Goal: Information Seeking & Learning: Learn about a topic

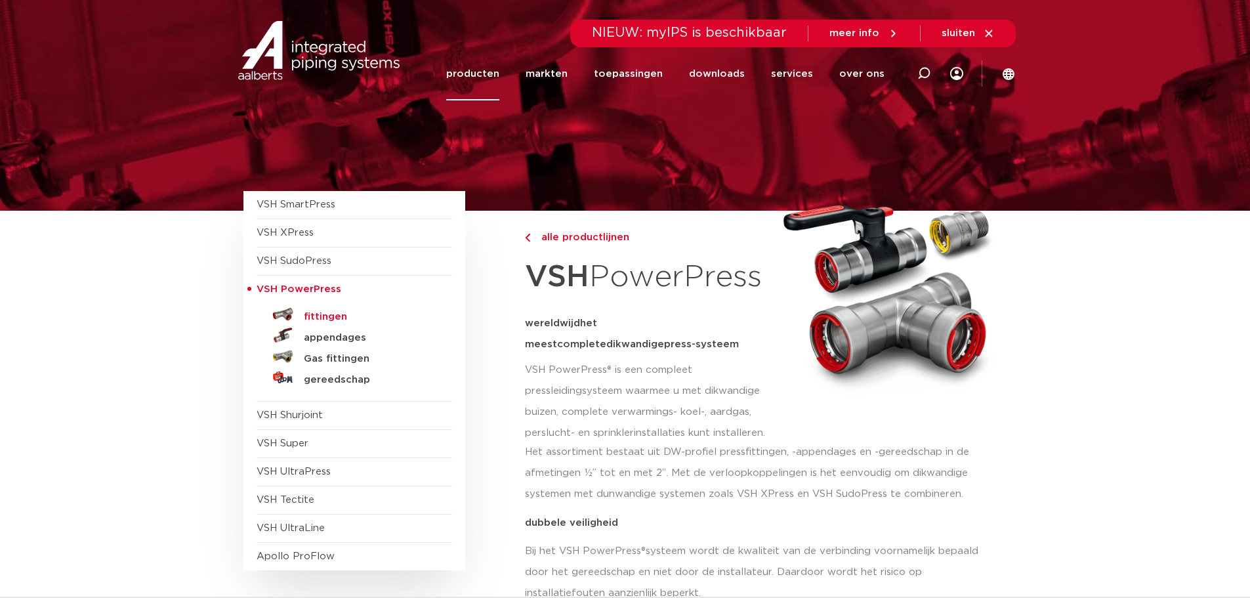
click at [329, 320] on h5 "fittingen" at bounding box center [369, 317] width 130 height 12
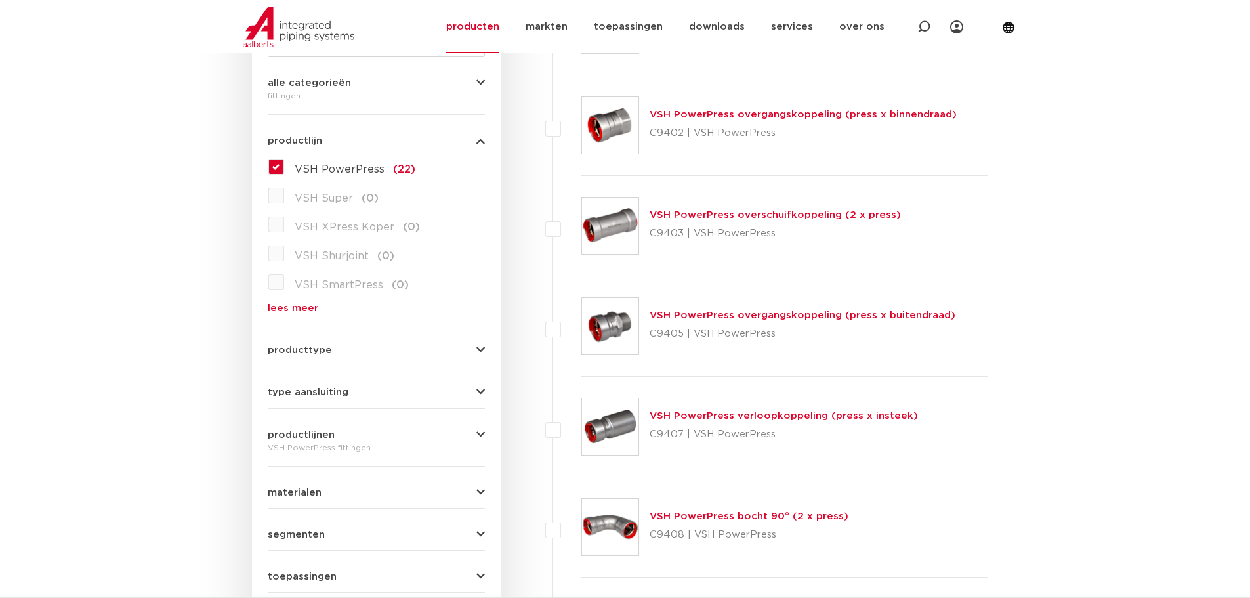
scroll to position [197, 0]
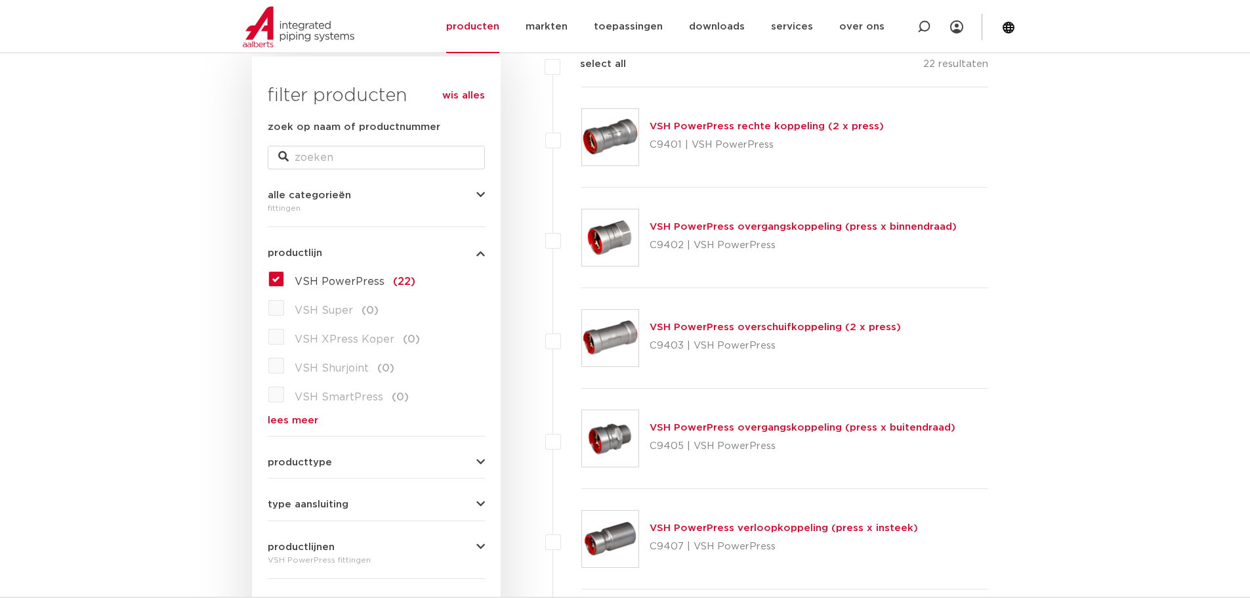
click at [689, 129] on link "VSH PowerPress rechte koppeling (2 x press)" at bounding box center [766, 126] width 234 height 10
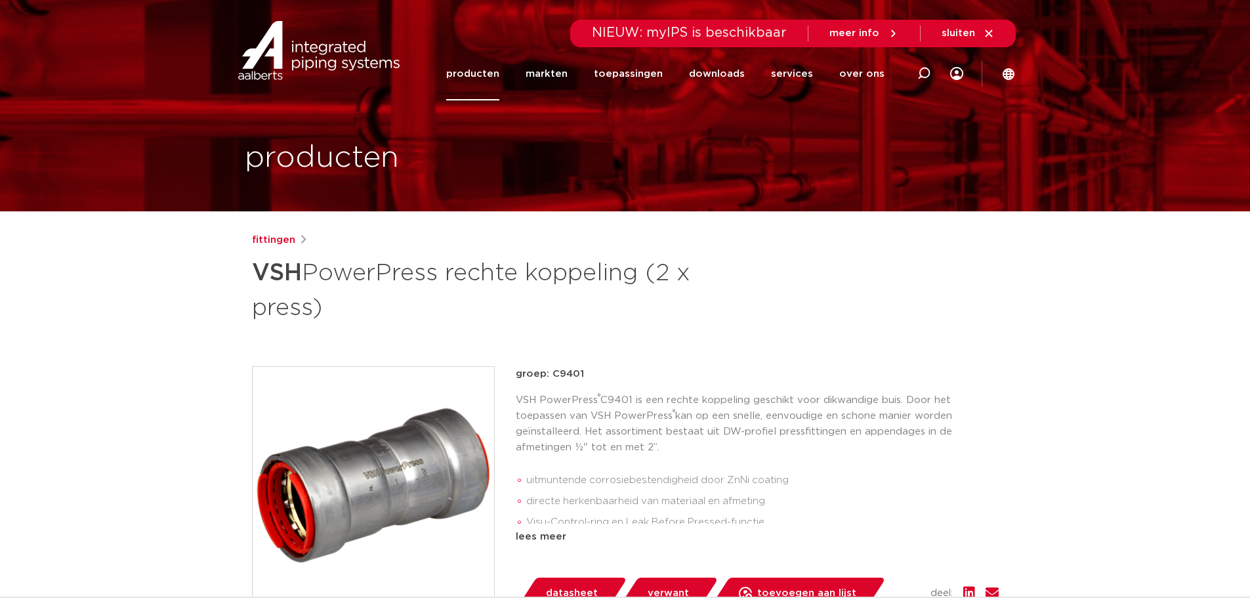
click at [478, 75] on link "producten" at bounding box center [472, 73] width 53 height 53
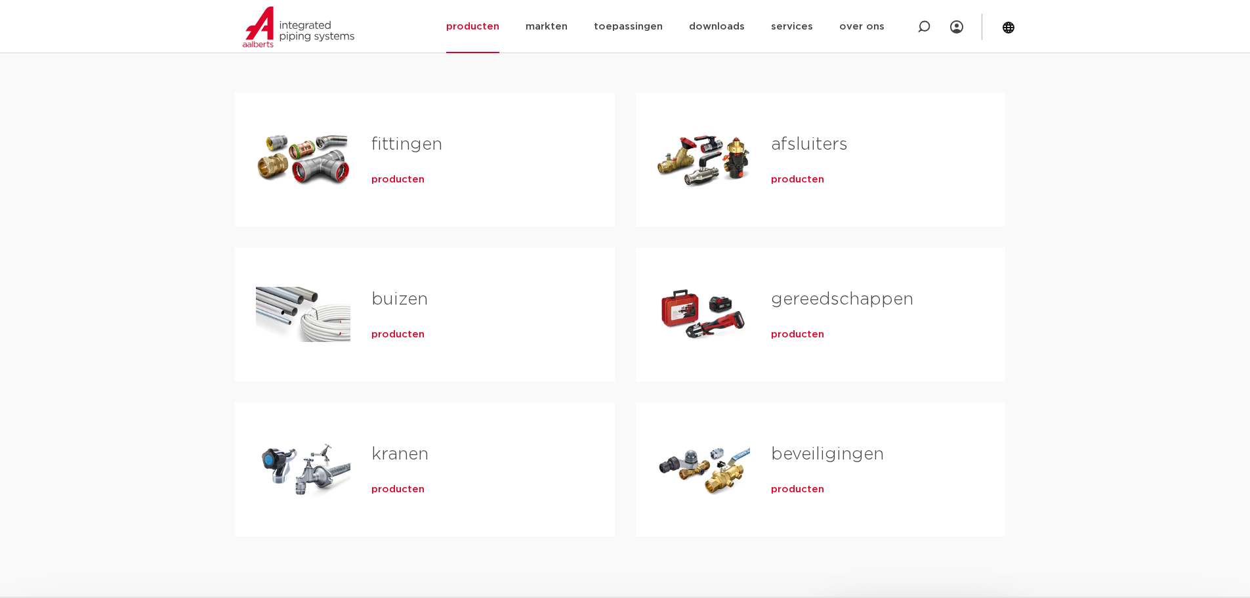
scroll to position [262, 0]
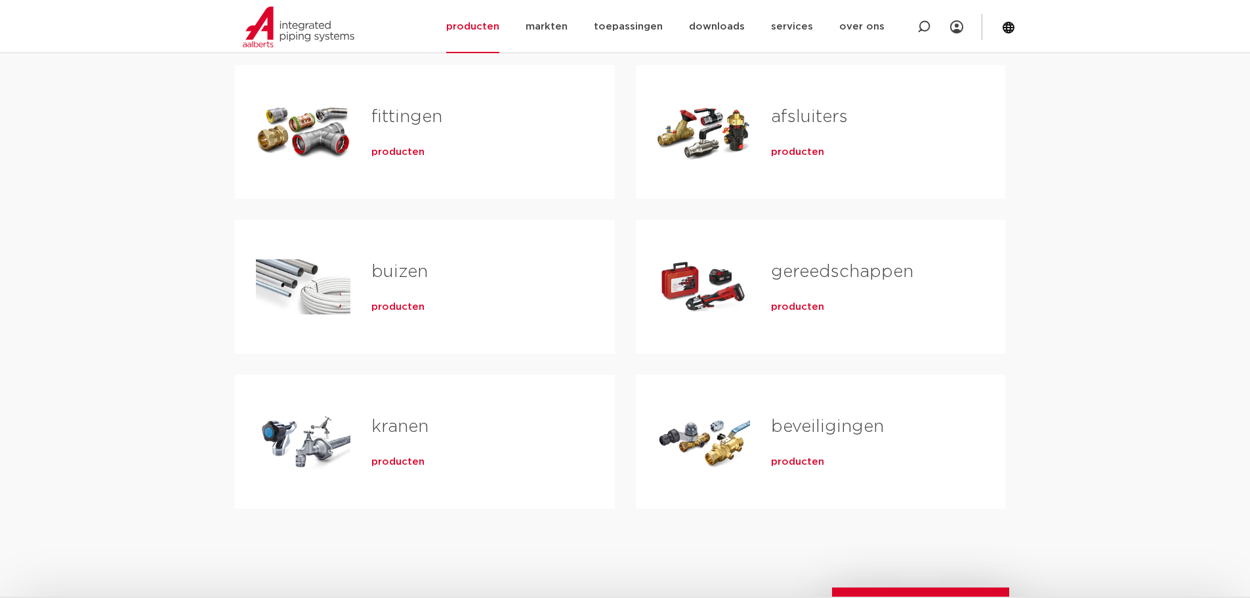
click at [389, 152] on span "producten" at bounding box center [397, 152] width 53 height 13
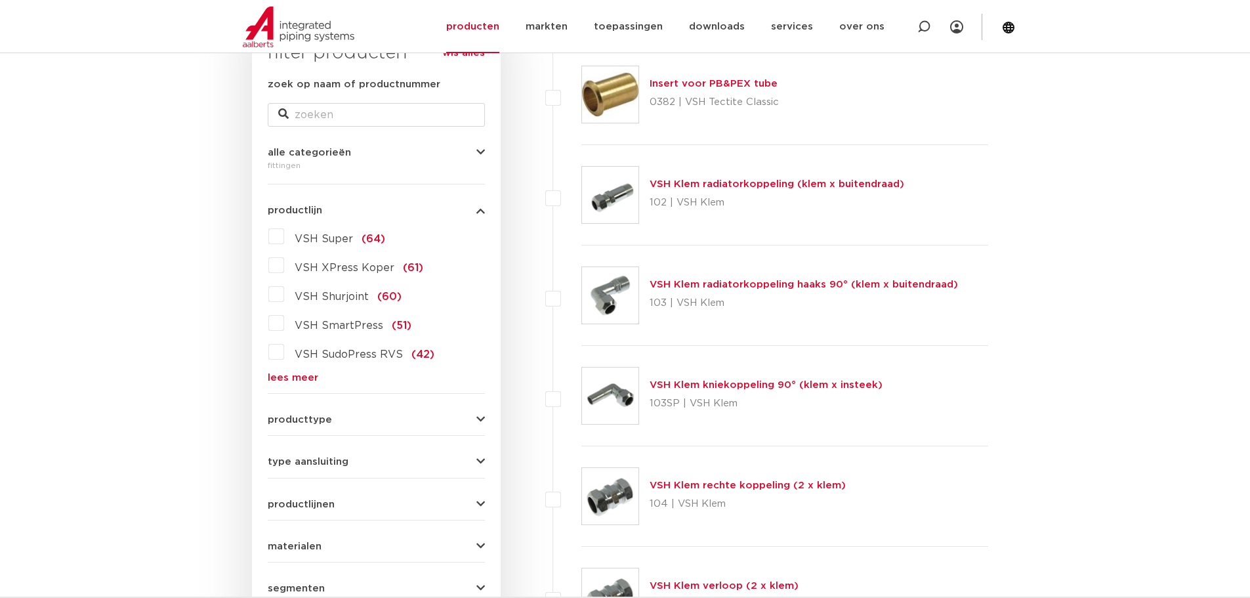
scroll to position [262, 0]
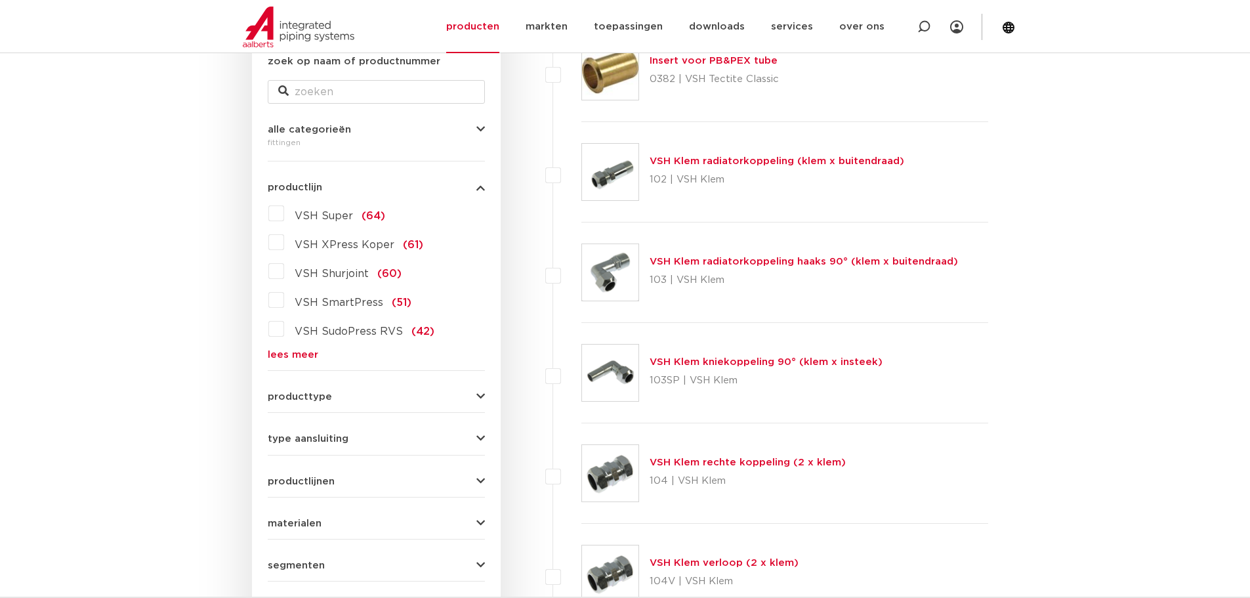
click at [298, 353] on link "lees meer" at bounding box center [376, 355] width 217 height 10
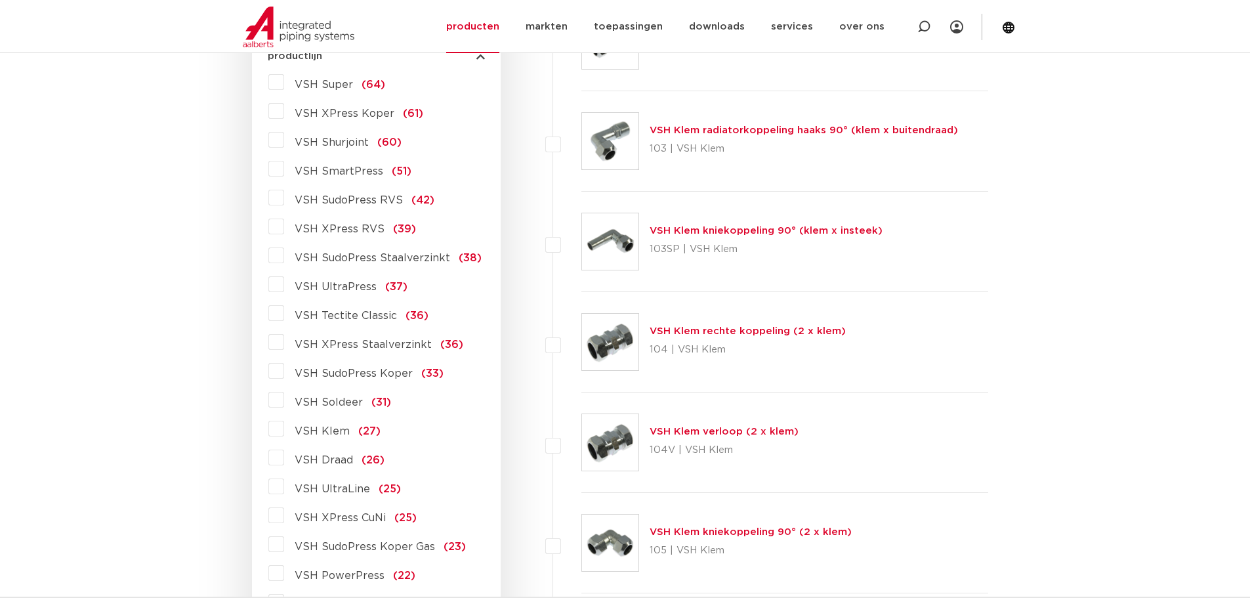
scroll to position [459, 0]
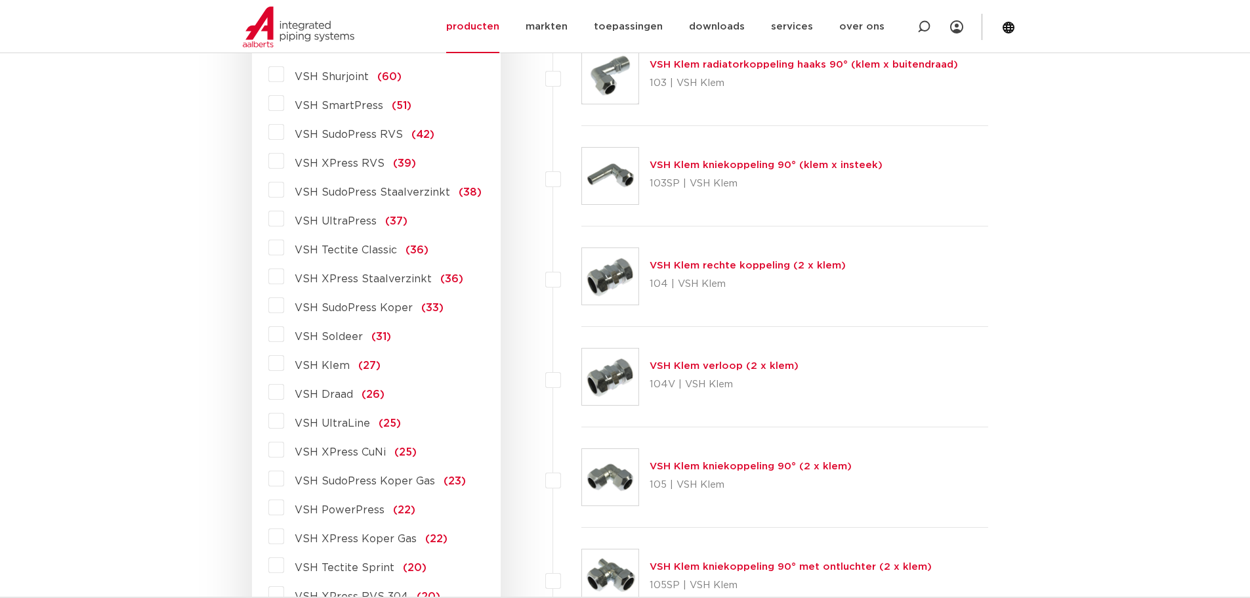
click at [315, 425] on span "VSH UltraLine" at bounding box center [332, 423] width 75 height 10
click at [0, 0] on input "VSH UltraLine (25)" at bounding box center [0, 0] width 0 height 0
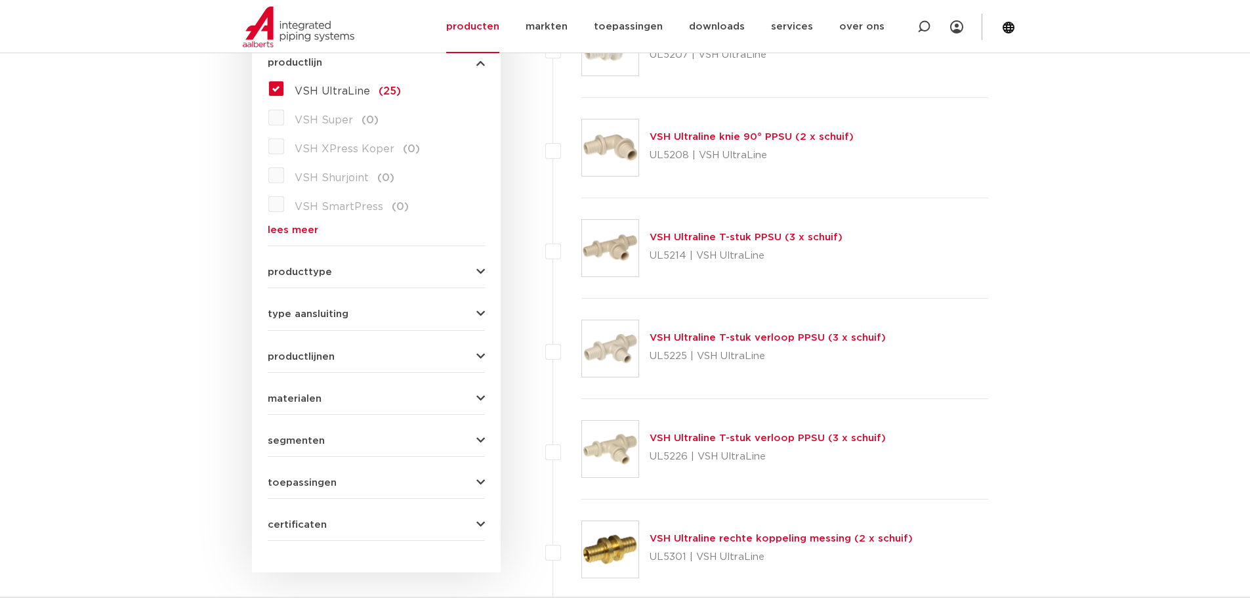
scroll to position [262, 0]
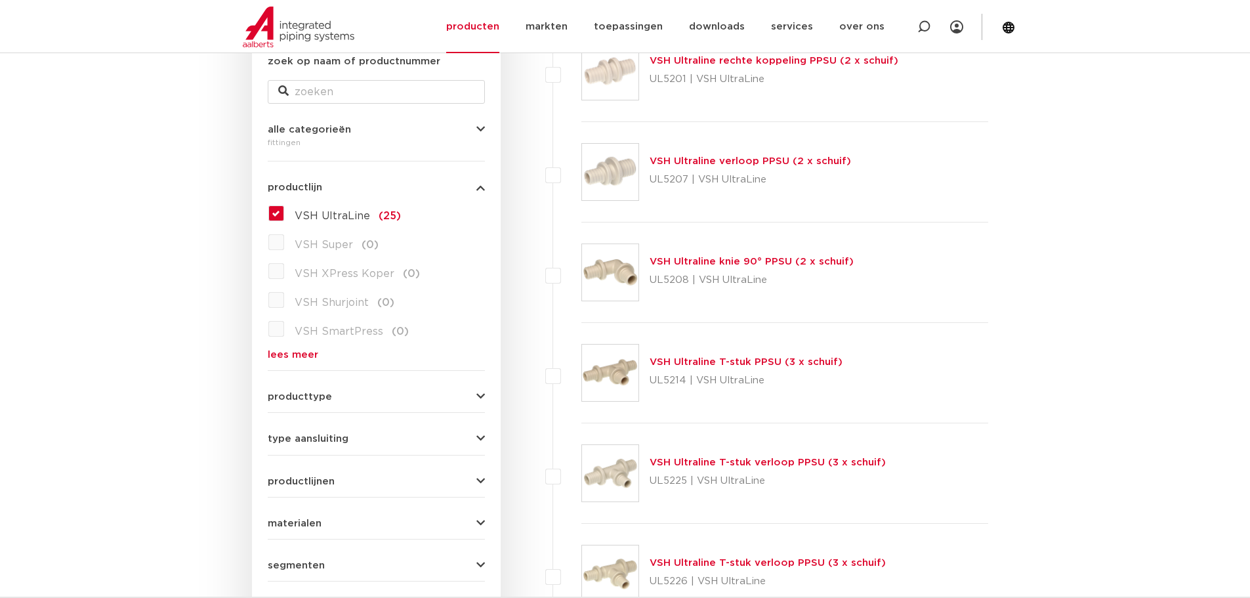
click at [284, 214] on label "VSH UltraLine (25)" at bounding box center [342, 213] width 117 height 21
click at [0, 0] on input "VSH UltraLine (25)" at bounding box center [0, 0] width 0 height 0
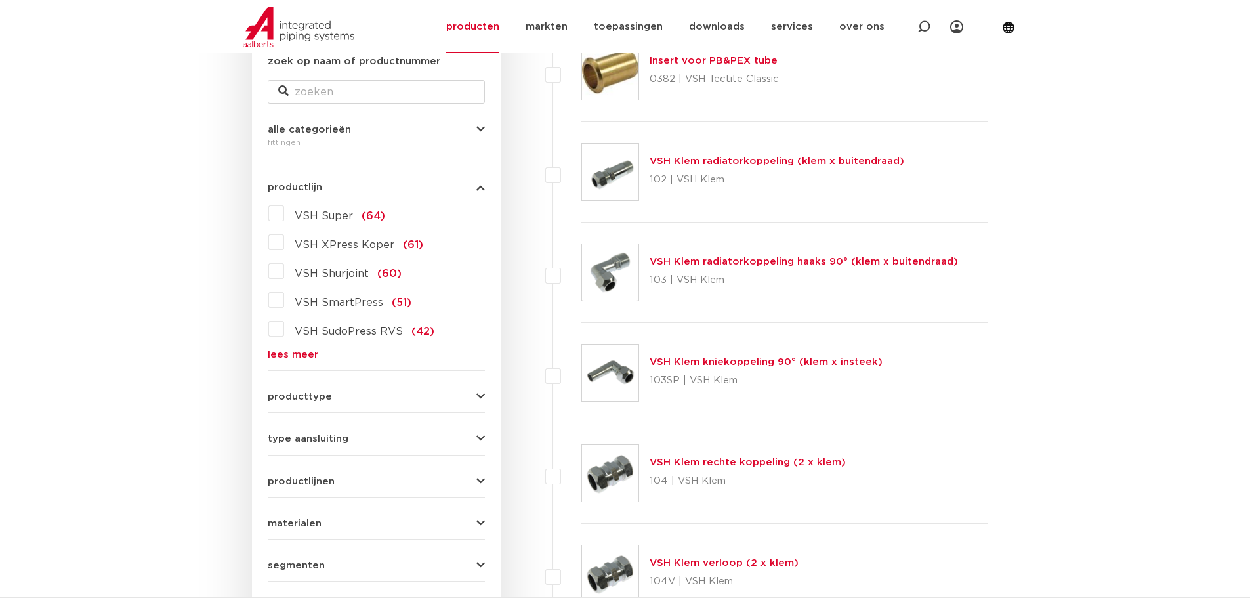
click at [297, 352] on link "lees meer" at bounding box center [376, 355] width 217 height 10
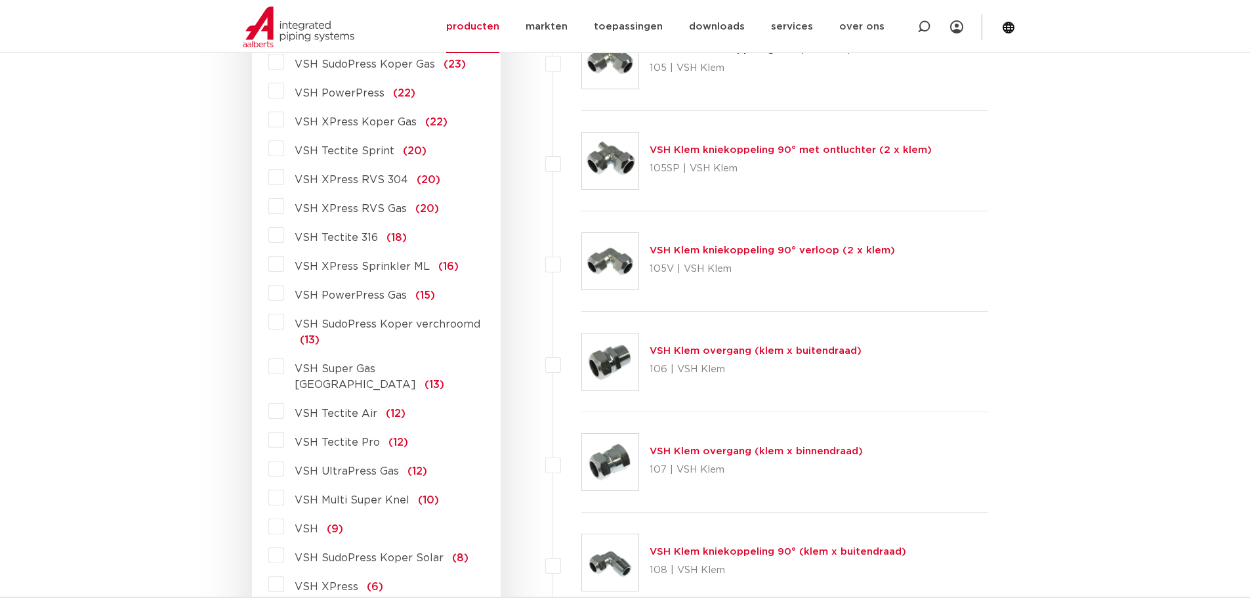
scroll to position [853, 0]
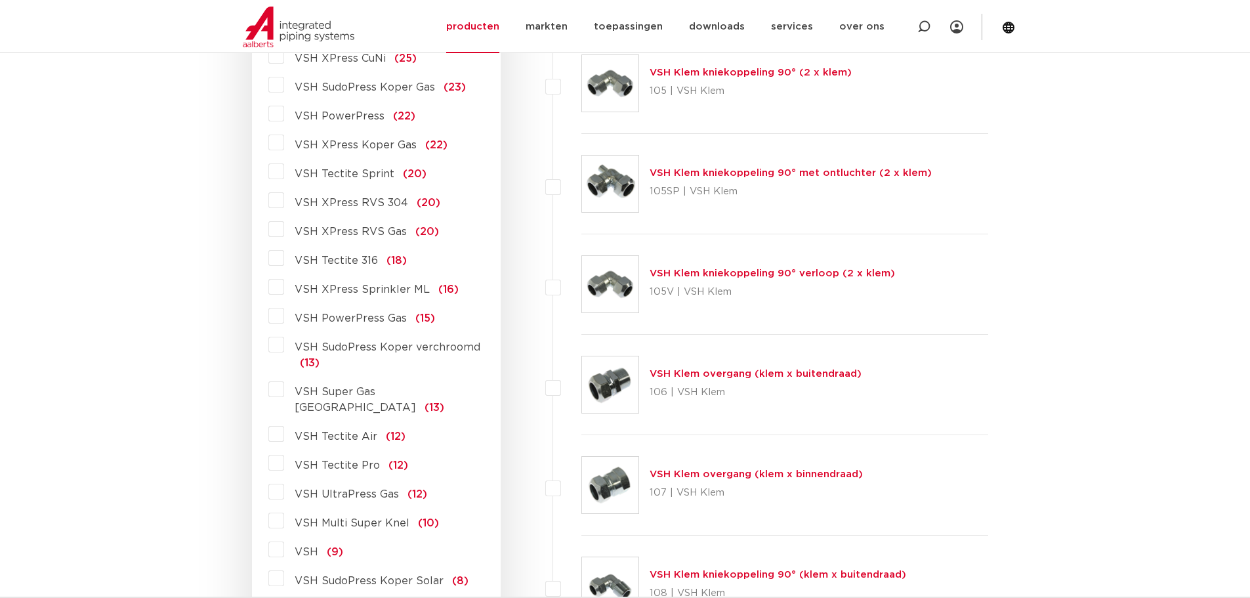
click at [284, 113] on label "VSH PowerPress (22)" at bounding box center [349, 113] width 131 height 21
click at [0, 0] on input "VSH PowerPress (22)" at bounding box center [0, 0] width 0 height 0
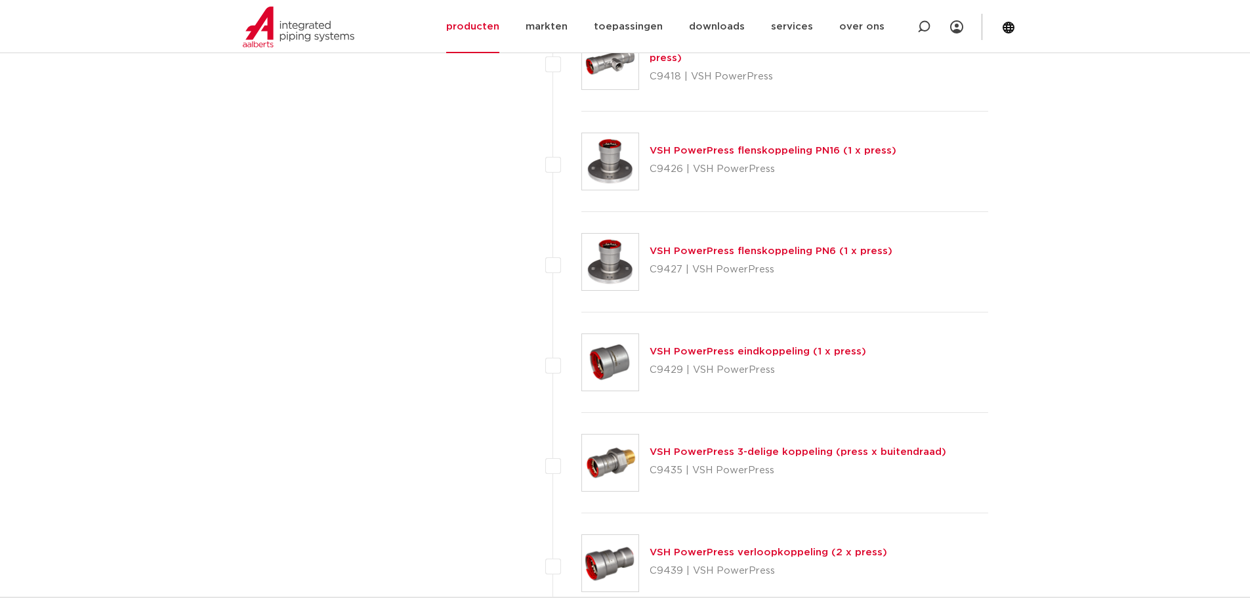
scroll to position [1378, 0]
click at [733, 248] on link "VSH PowerPress flenskoppeling PN6 (1 x press)" at bounding box center [770, 250] width 243 height 10
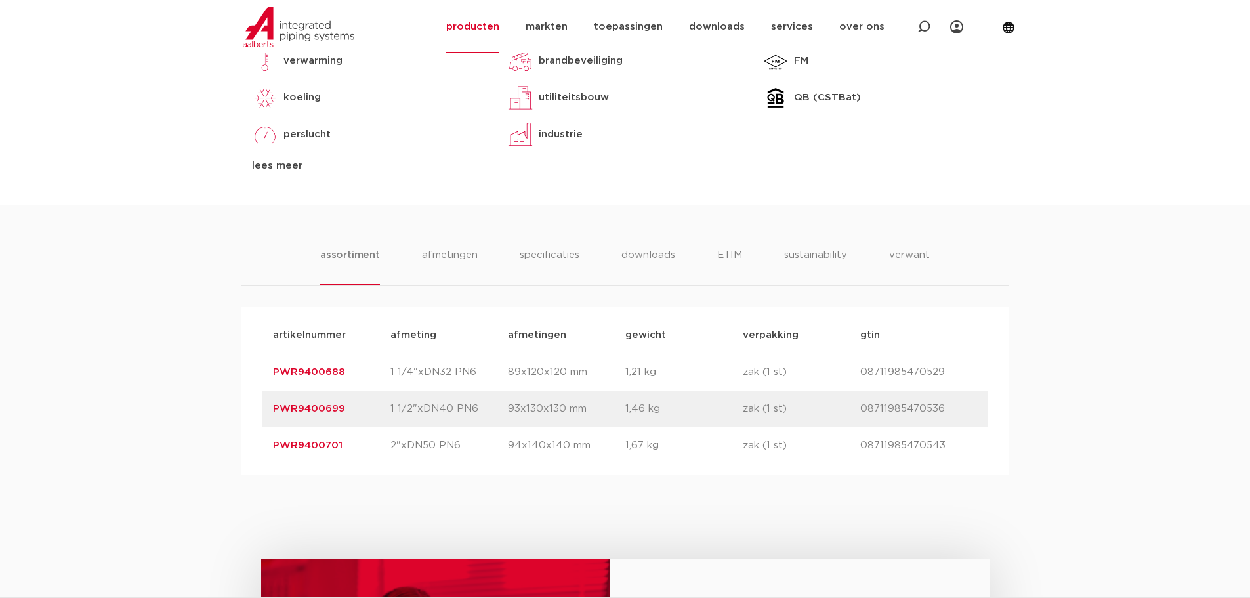
scroll to position [656, 0]
click at [309, 444] on link "PWR9400701" at bounding box center [308, 445] width 70 height 10
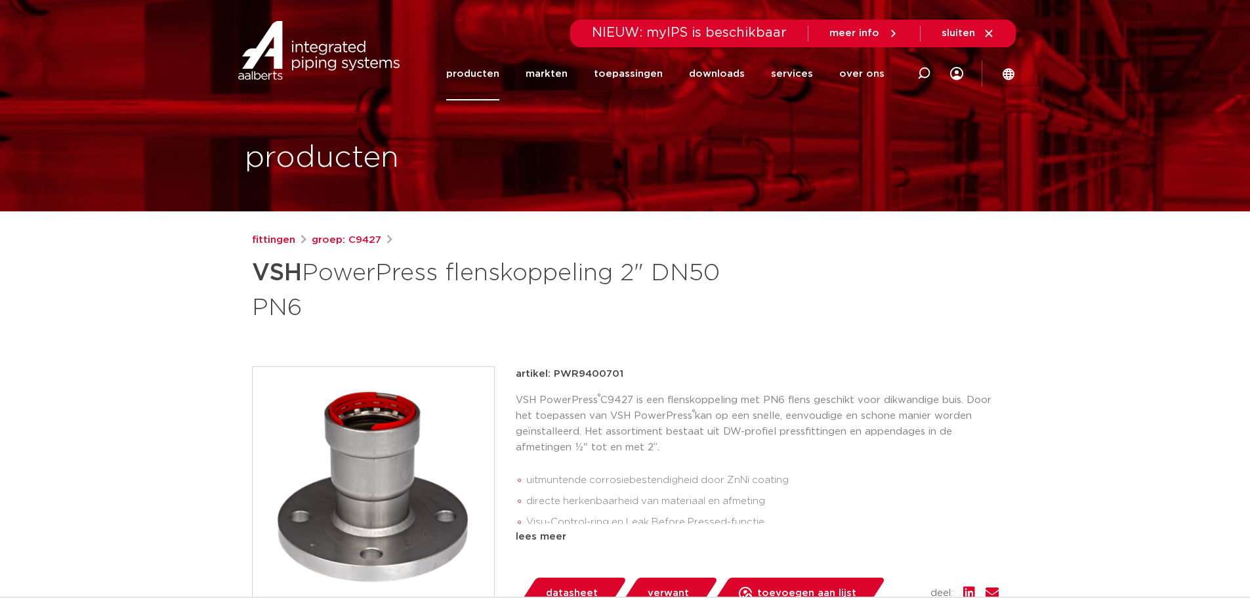
click at [476, 66] on link "producten" at bounding box center [472, 73] width 53 height 53
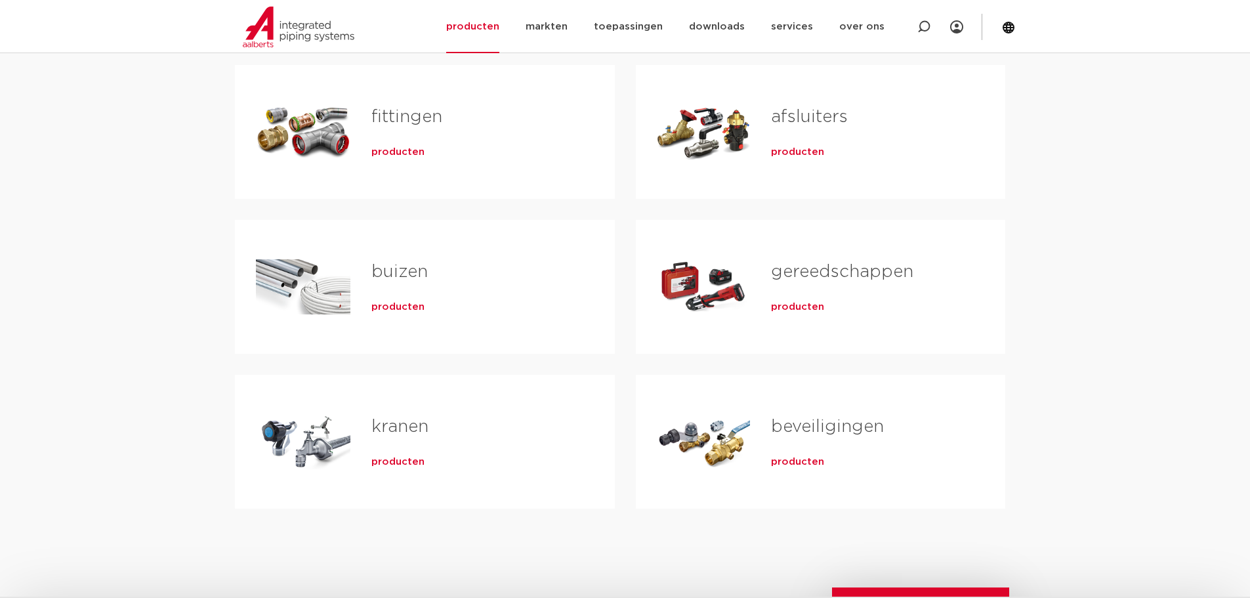
scroll to position [197, 0]
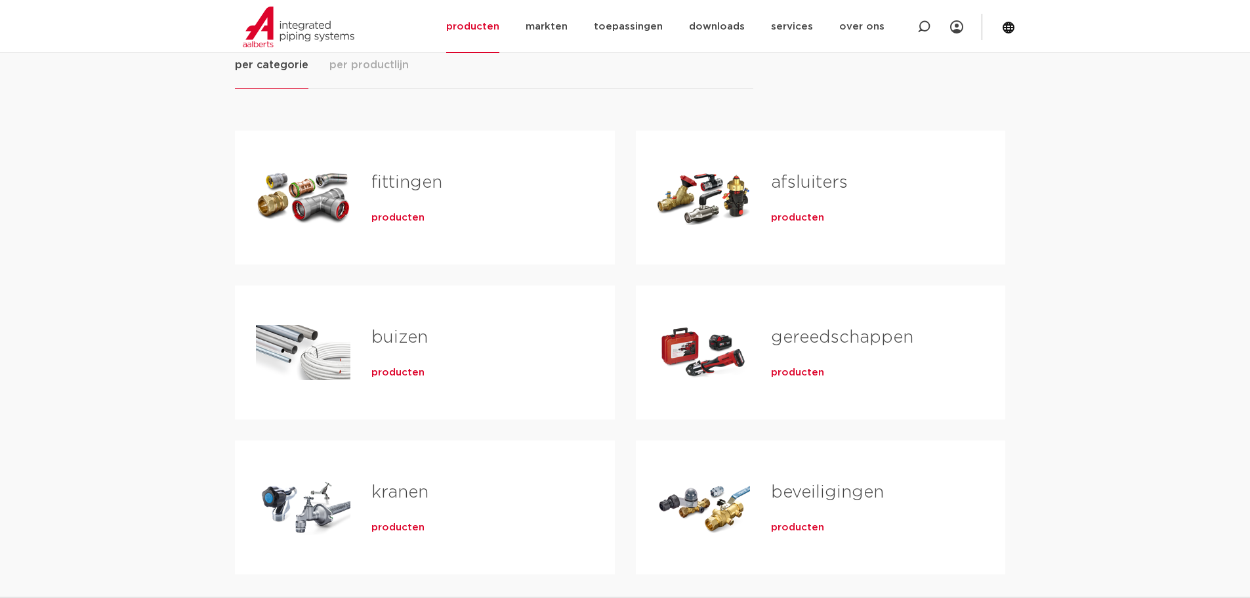
click at [398, 218] on span "producten" at bounding box center [397, 217] width 53 height 13
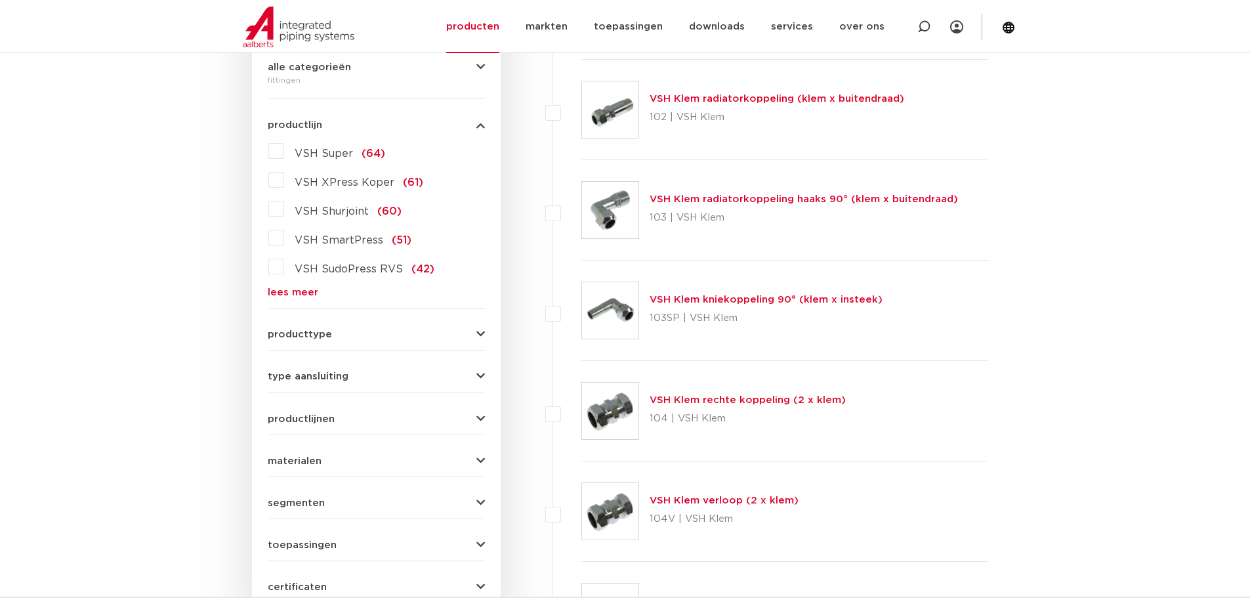
scroll to position [262, 0]
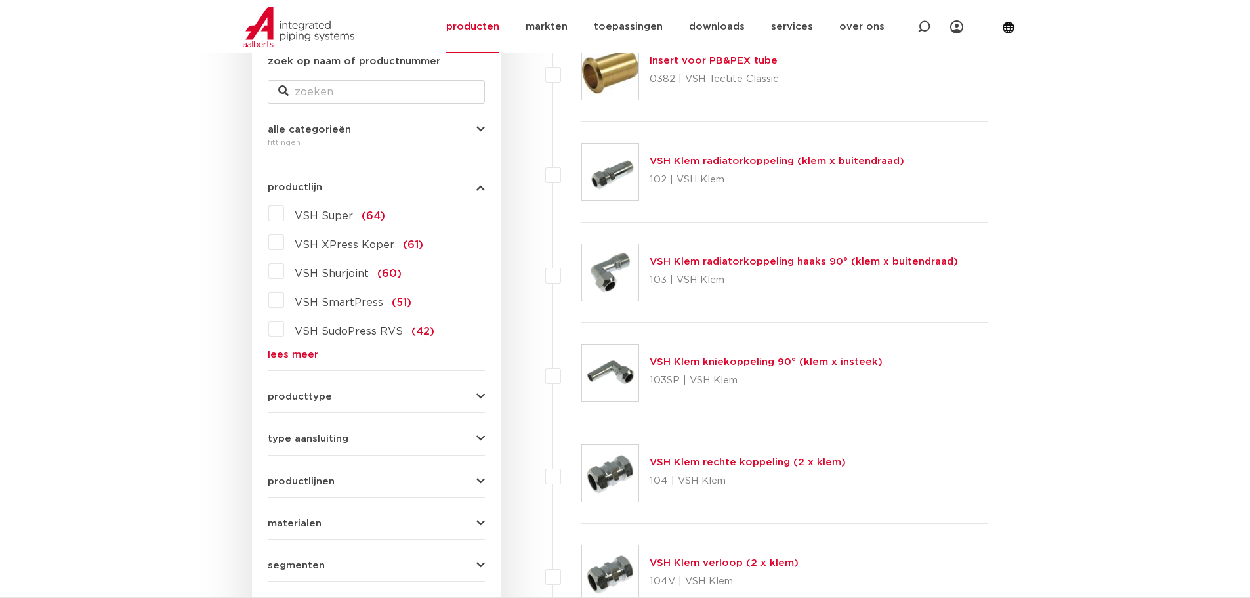
click at [289, 354] on link "lees meer" at bounding box center [376, 355] width 217 height 10
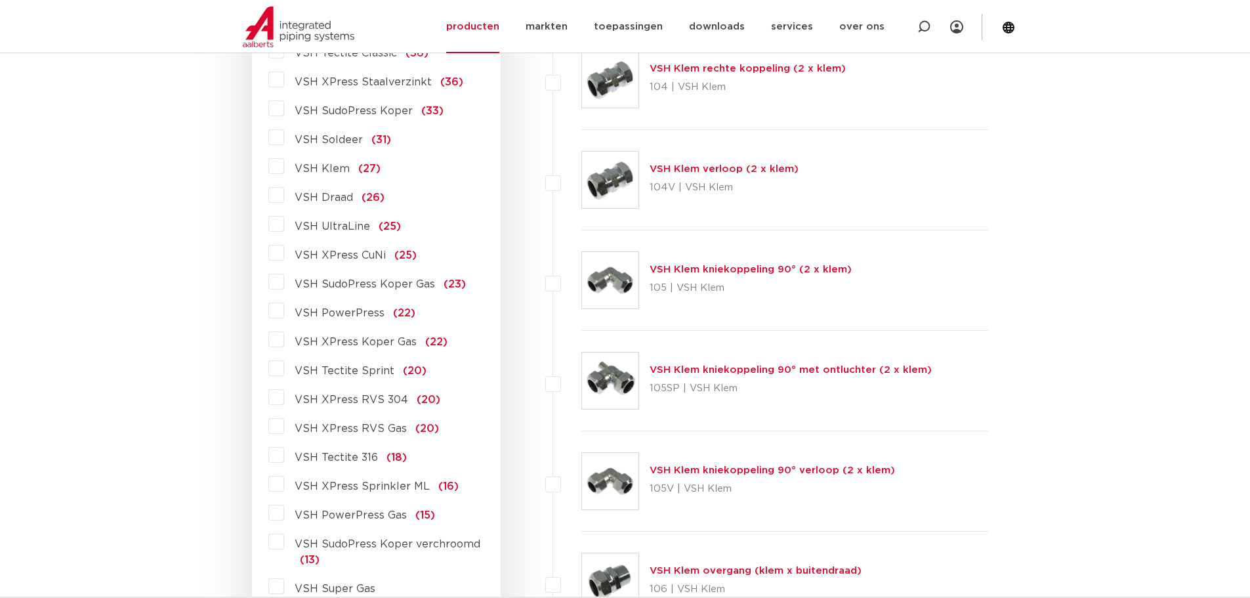
scroll to position [722, 0]
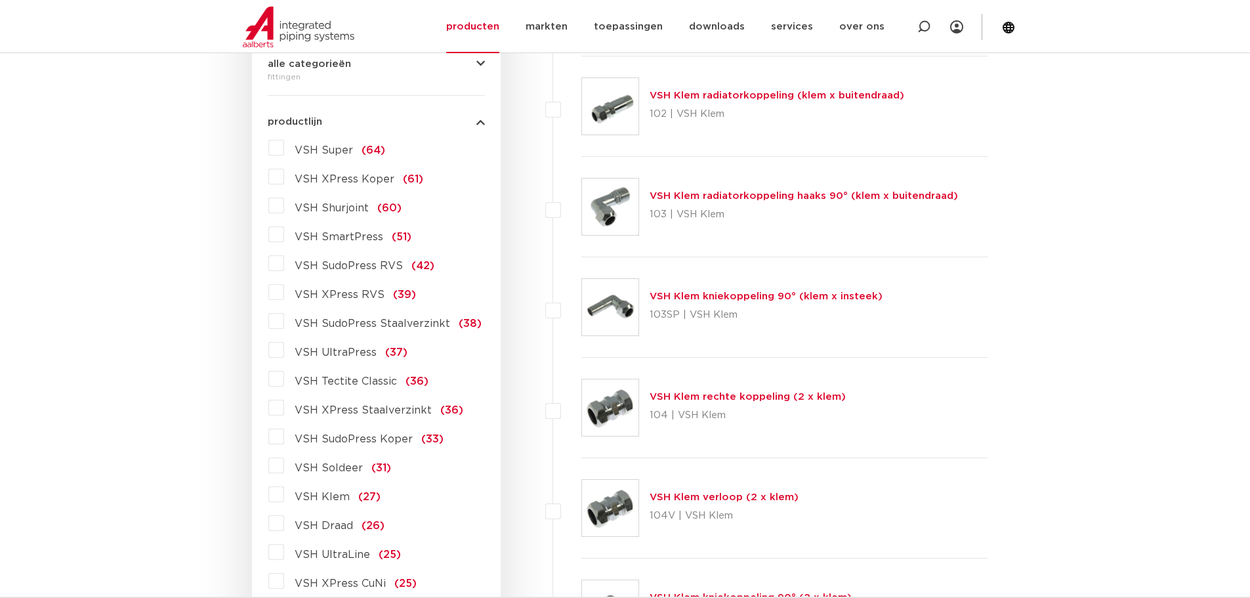
scroll to position [0, 0]
